Goal: Task Accomplishment & Management: Use online tool/utility

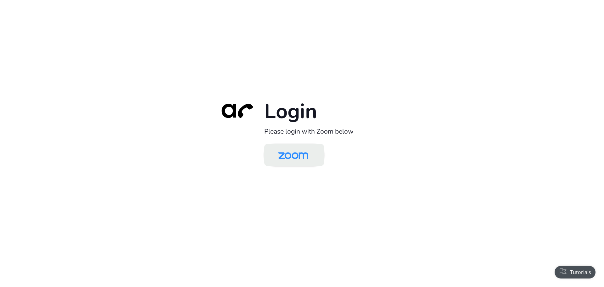
drag, startPoint x: 286, startPoint y: 151, endPoint x: 289, endPoint y: 154, distance: 4.0
click at [286, 151] on img at bounding box center [293, 155] width 43 height 20
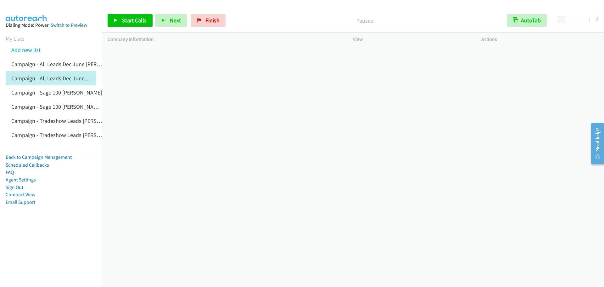
click at [71, 92] on link "Campaign - Sage 100 [PERSON_NAME]" at bounding box center [56, 92] width 91 height 7
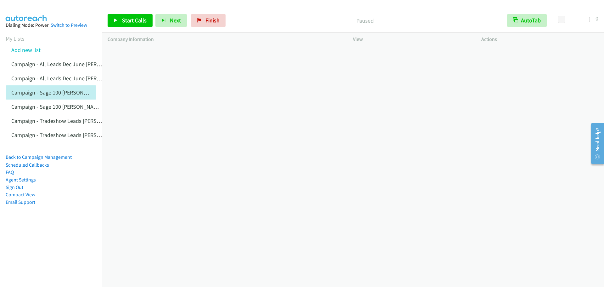
click at [53, 103] on link "Campaign - Sage 100 [PERSON_NAME] Cloned" at bounding box center [65, 106] width 109 height 7
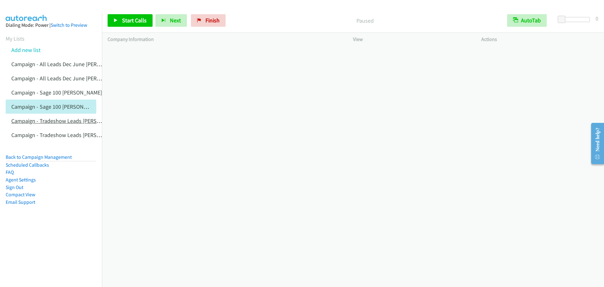
click at [70, 122] on link "Campaign - Tradeshow Leads [PERSON_NAME]" at bounding box center [66, 120] width 111 height 7
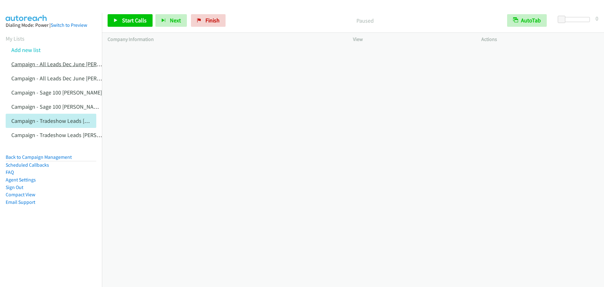
click at [41, 64] on link "Campaign - All Leads Dec June [PERSON_NAME]" at bounding box center [68, 63] width 114 height 7
